Goal: Task Accomplishment & Management: Complete application form

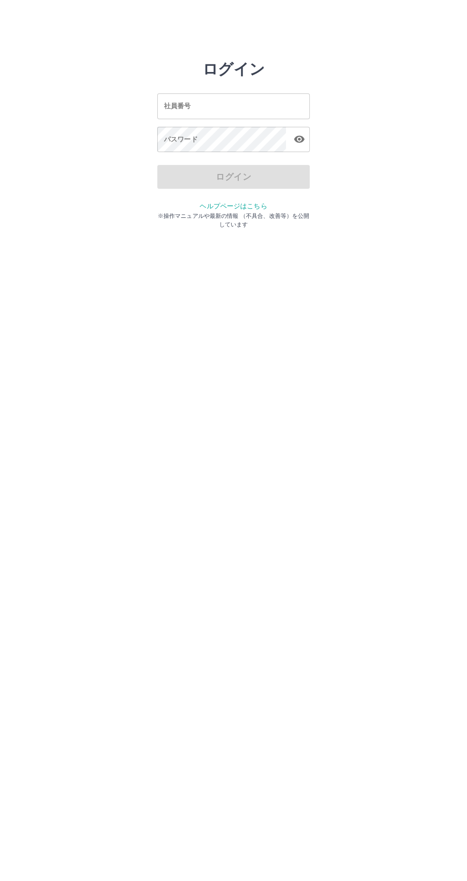
click at [252, 82] on div "社員番号 社員番号 パスワード パスワード" at bounding box center [233, 121] width 153 height 86
click at [257, 73] on h2 "ログイン" at bounding box center [234, 69] width 62 height 18
click at [240, 103] on input "社員番号" at bounding box center [233, 105] width 153 height 25
type input "*******"
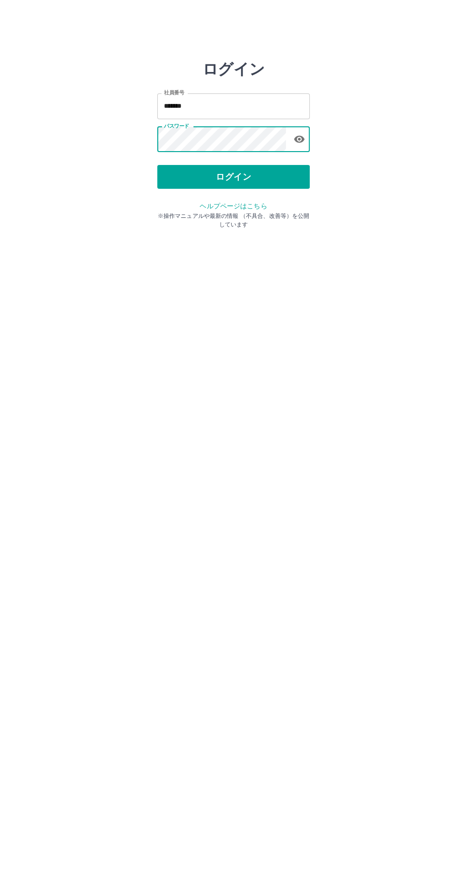
click at [250, 184] on button "ログイン" at bounding box center [233, 177] width 153 height 24
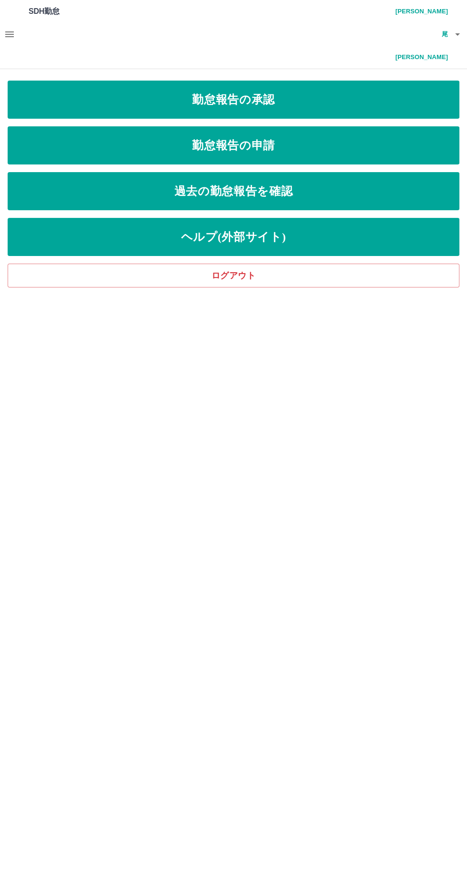
click at [239, 126] on link "勤怠報告の申請" at bounding box center [234, 145] width 452 height 38
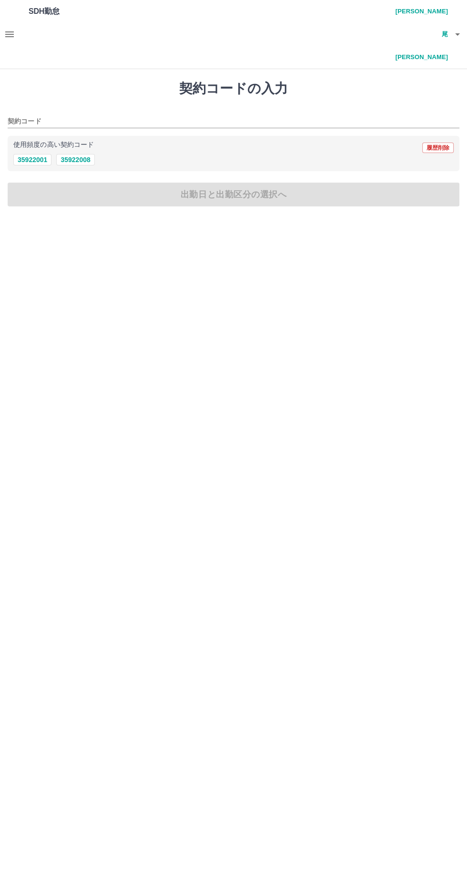
click at [239, 218] on html "SDH勤怠 髙知尾　正子 契約コードの入力 契約コード 使用頻度の高い契約コード 履歴削除 35922001 35922008 出勤日と出勤区分の選択へ SD…" at bounding box center [233, 109] width 467 height 218
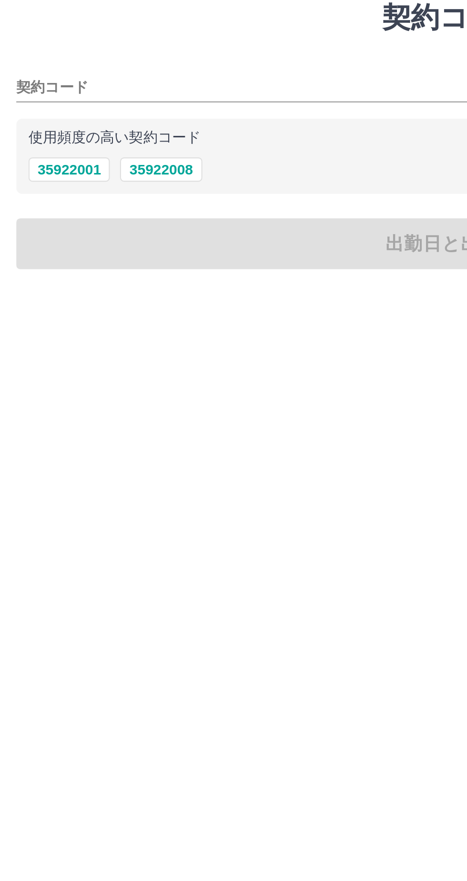
click at [36, 154] on button "35922001" at bounding box center [32, 159] width 38 height 11
type input "********"
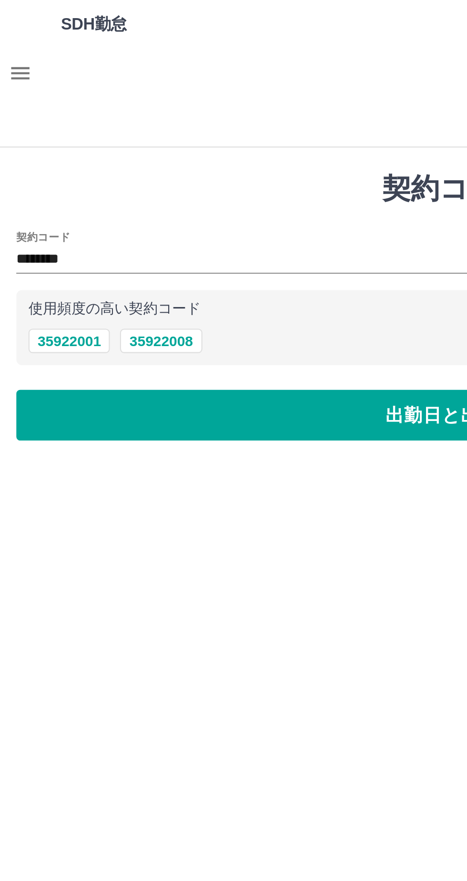
click at [114, 183] on button "出勤日と出勤区分の選択へ" at bounding box center [234, 195] width 452 height 24
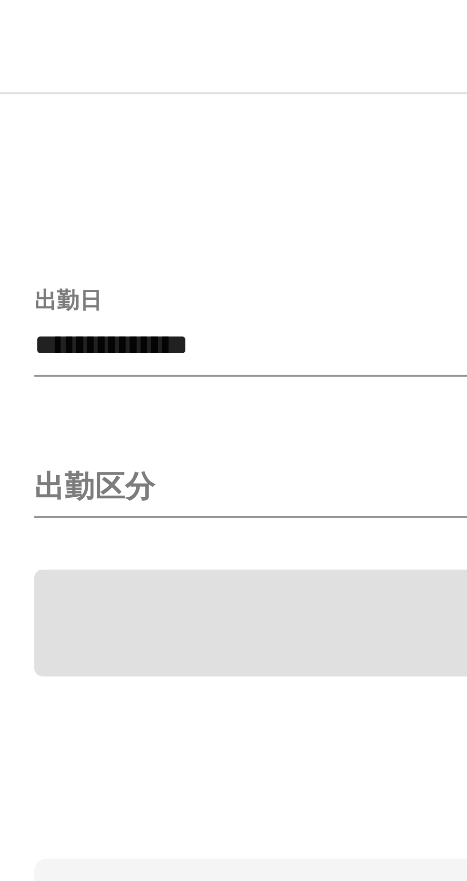
click at [30, 151] on input "出勤区分" at bounding box center [234, 157] width 452 height 12
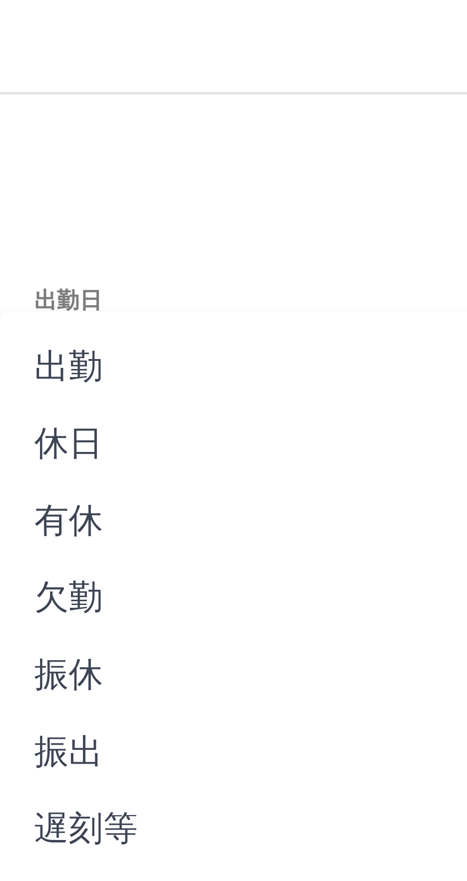
click at [20, 150] on li "休日" at bounding box center [226, 146] width 452 height 17
type input "**"
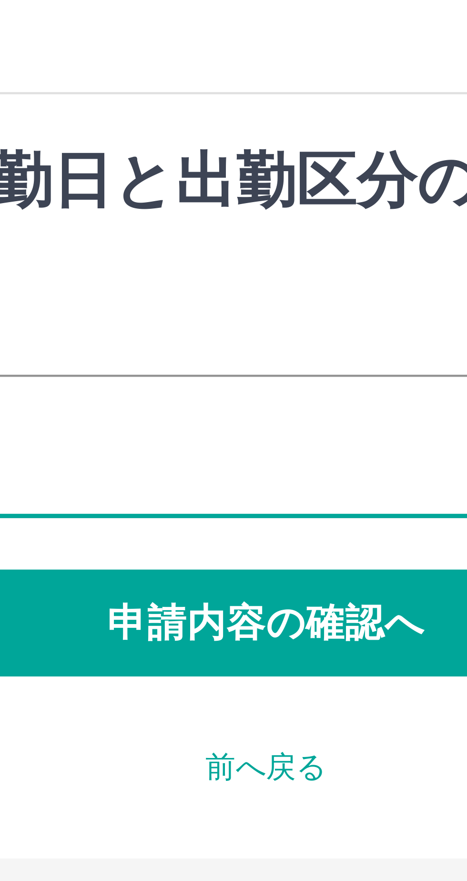
click at [224, 175] on button "申請内容の確認へ" at bounding box center [234, 187] width 452 height 24
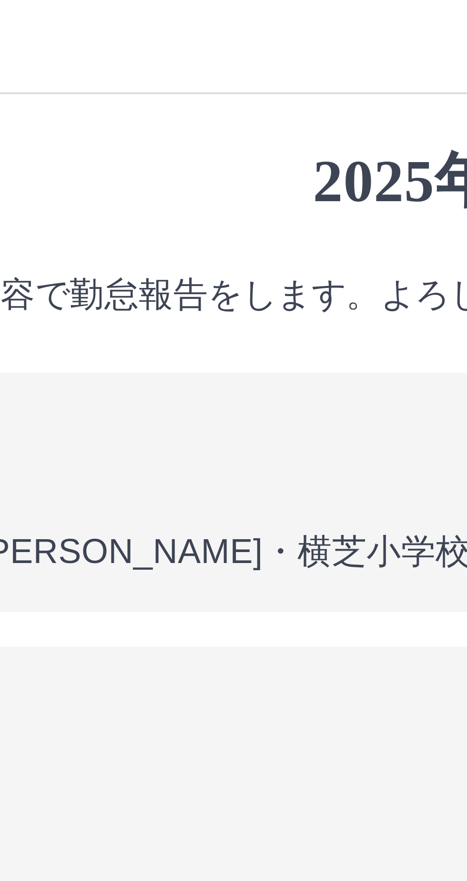
click at [157, 257] on button "勤怠報告を申請する" at bounding box center [234, 269] width 452 height 24
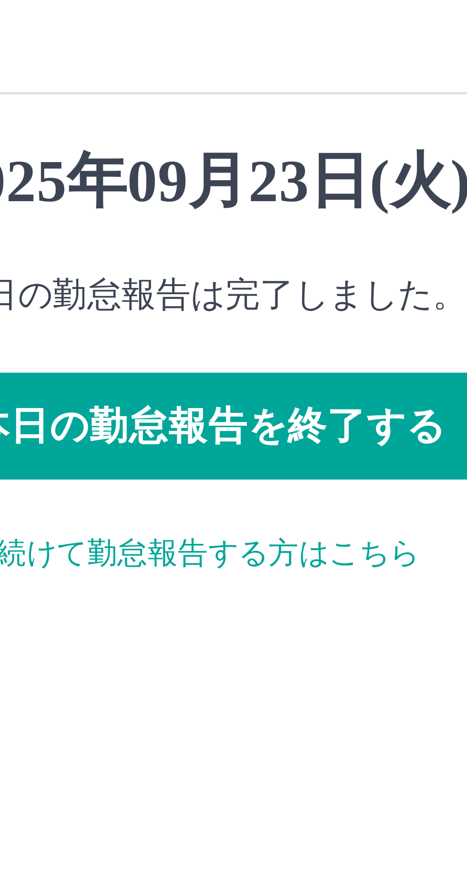
click at [236, 131] on button "本日の勤怠報告を終了する" at bounding box center [234, 143] width 452 height 24
